Goal: Use online tool/utility: Utilize a website feature to perform a specific function

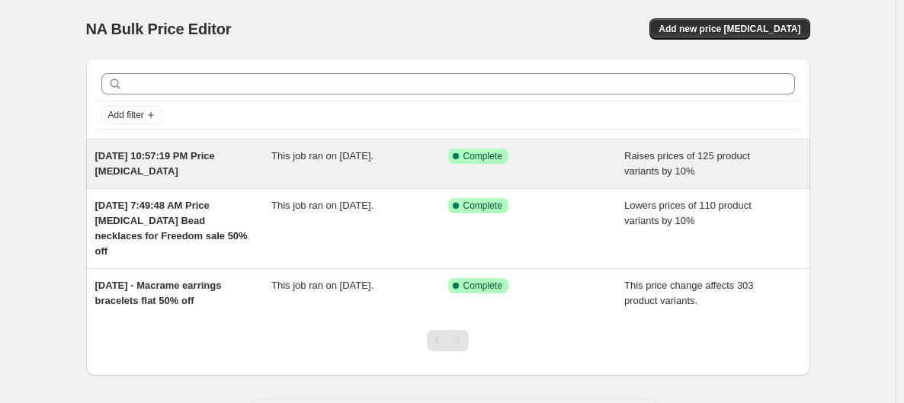
click at [413, 167] on div "This job ran on [DATE]." at bounding box center [359, 164] width 177 height 30
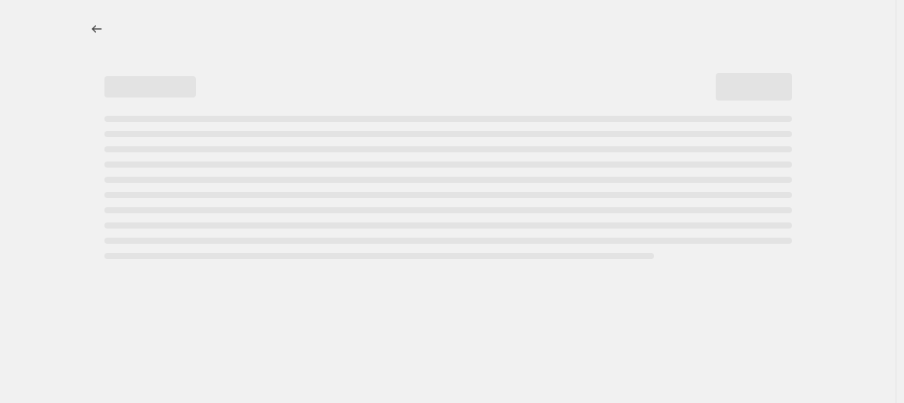
select select "percentage"
select select "collection"
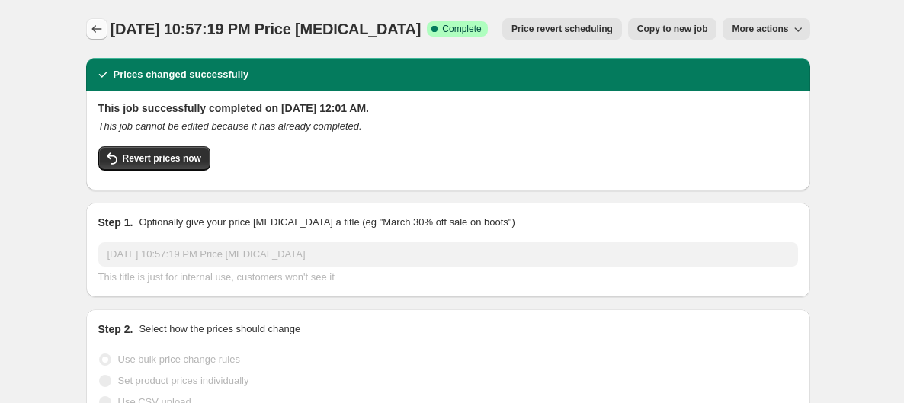
click at [100, 34] on icon "Price change jobs" at bounding box center [96, 28] width 15 height 15
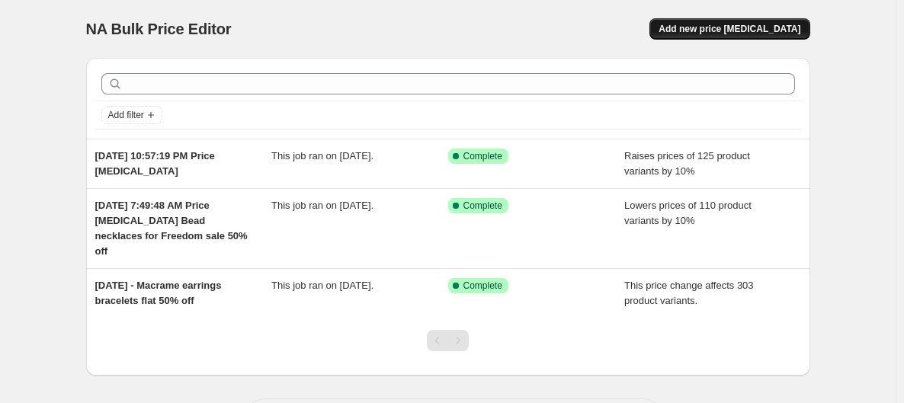
click at [788, 30] on span "Add new price [MEDICAL_DATA]" at bounding box center [729, 29] width 142 height 12
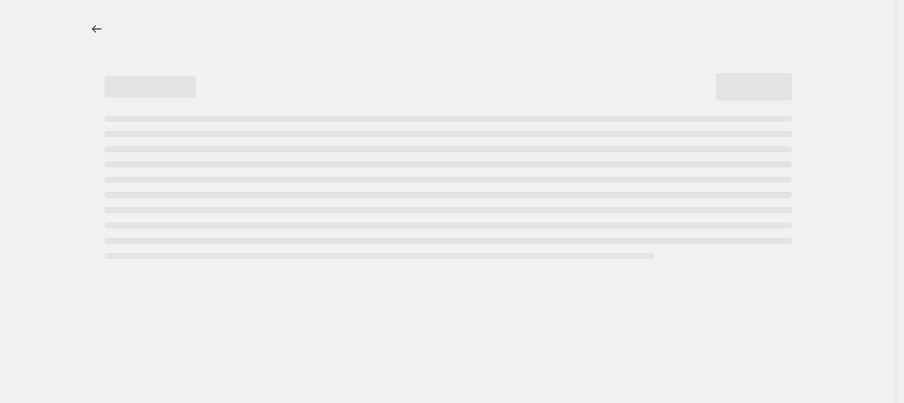
select select "percentage"
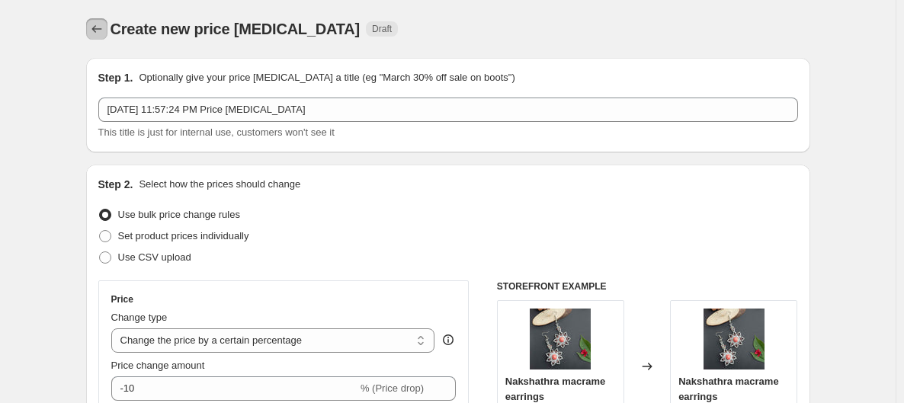
click at [94, 29] on icon "Price change jobs" at bounding box center [96, 28] width 15 height 15
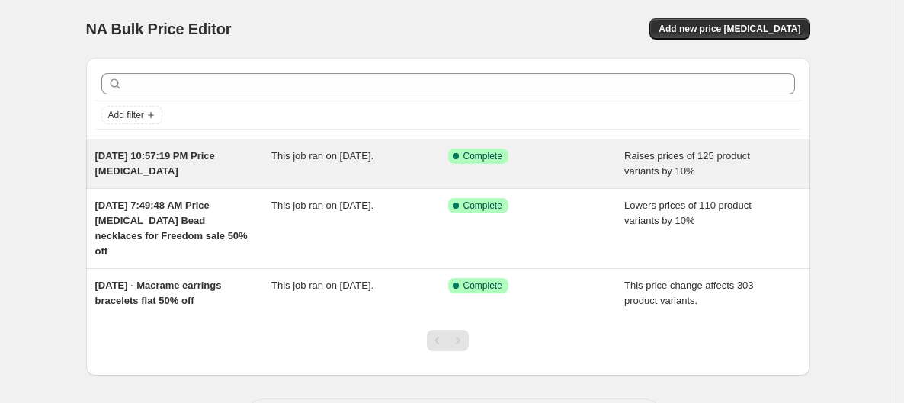
click at [242, 173] on div "[DATE] 10:57:19 PM Price [MEDICAL_DATA]" at bounding box center [183, 164] width 177 height 30
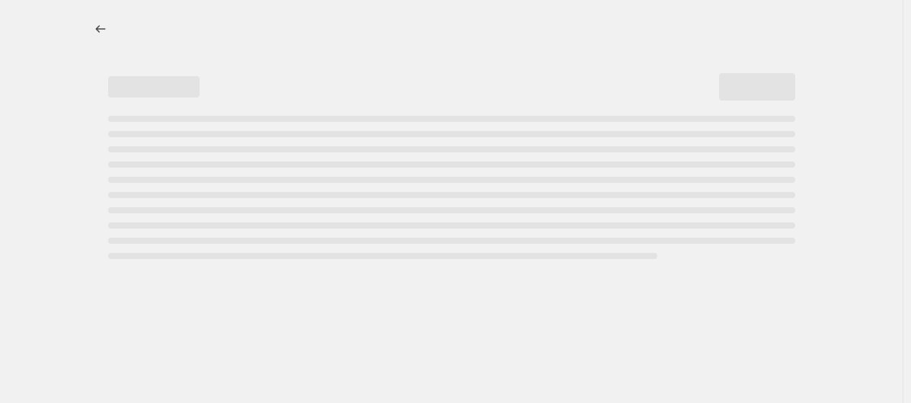
select select "percentage"
select select "collection"
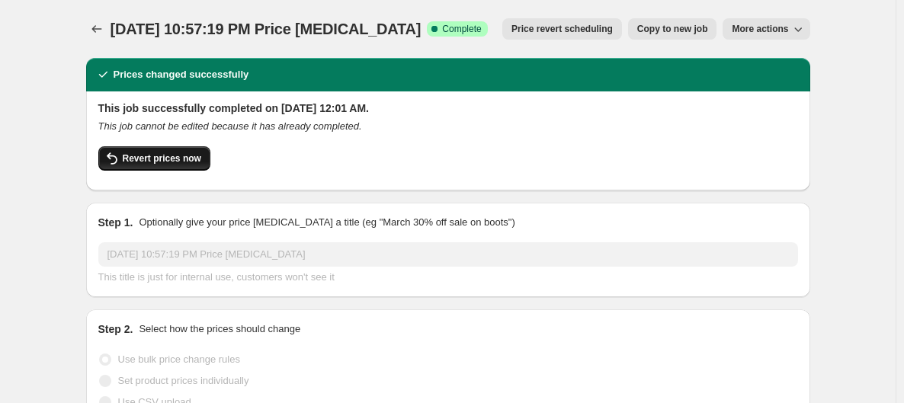
click at [184, 165] on button "Revert prices now" at bounding box center [154, 158] width 112 height 24
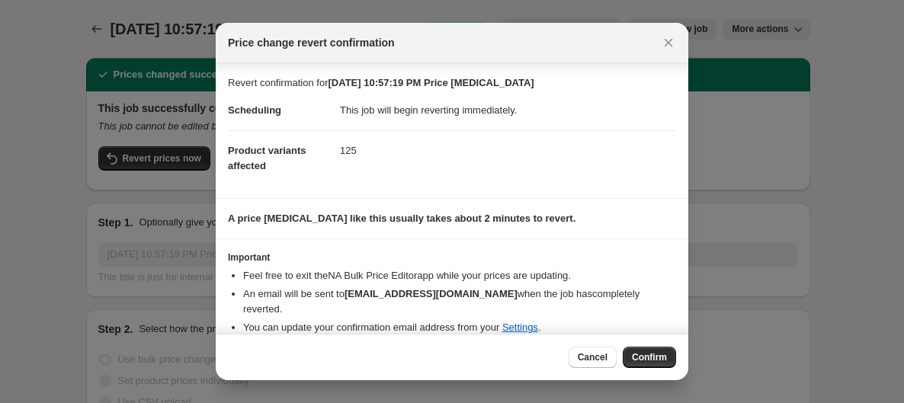
scroll to position [18, 0]
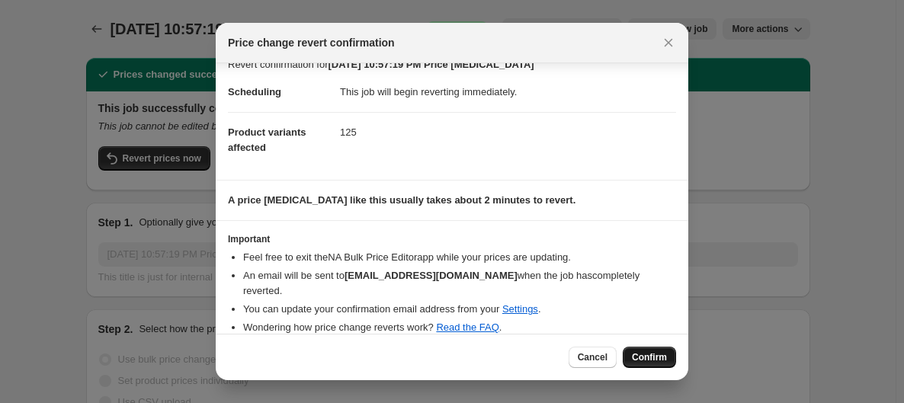
click at [659, 360] on span "Confirm" at bounding box center [649, 357] width 35 height 12
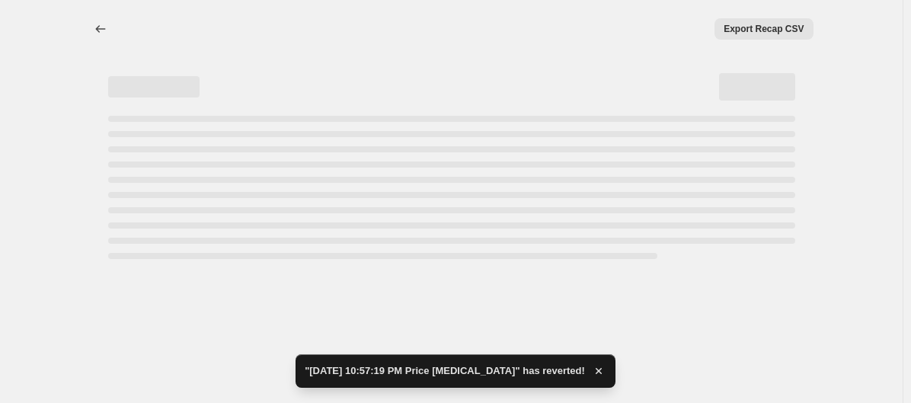
select select "percentage"
select select "collection"
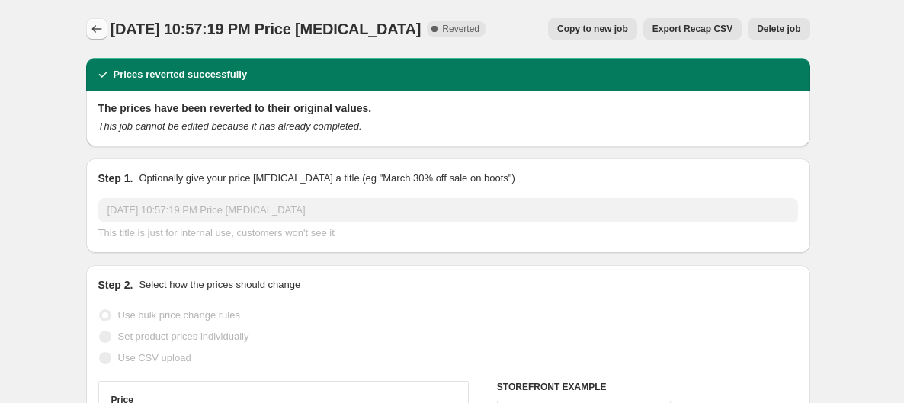
click at [94, 30] on icon "Price change jobs" at bounding box center [96, 28] width 15 height 15
